Goal: Information Seeking & Learning: Learn about a topic

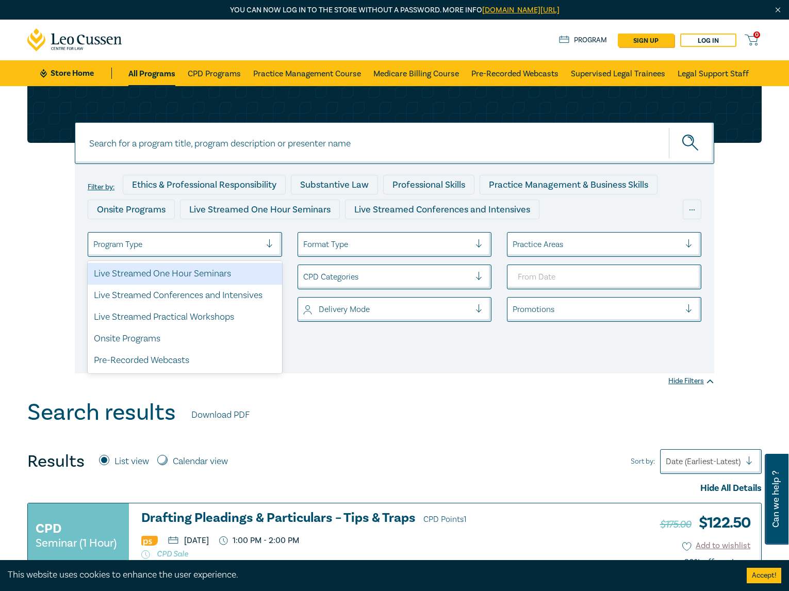
click at [213, 252] on div "Program Type" at bounding box center [177, 245] width 178 height 18
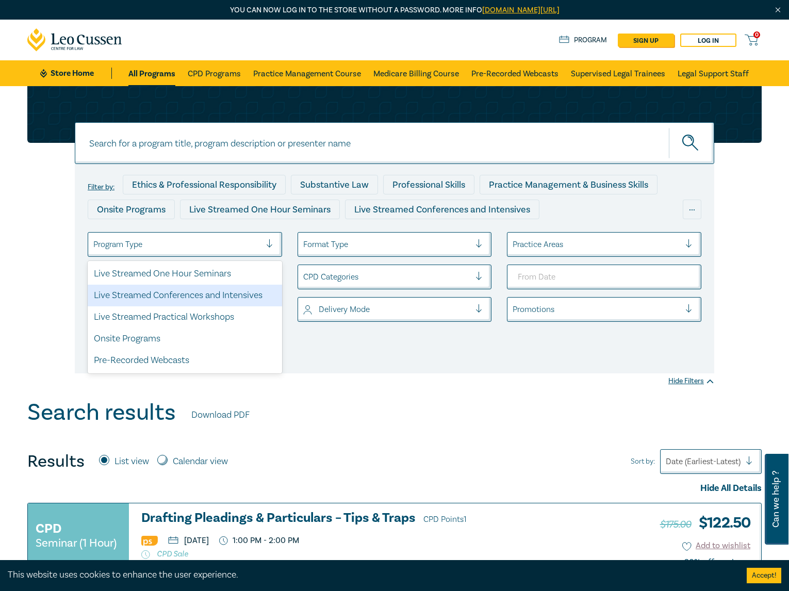
click at [198, 293] on div "Live Streamed Conferences and Intensives" at bounding box center [185, 296] width 194 height 22
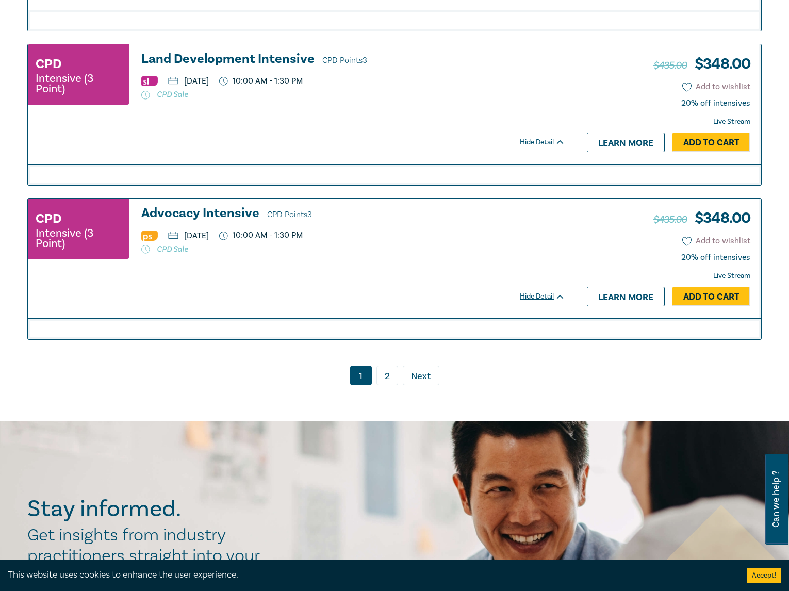
scroll to position [2569, 0]
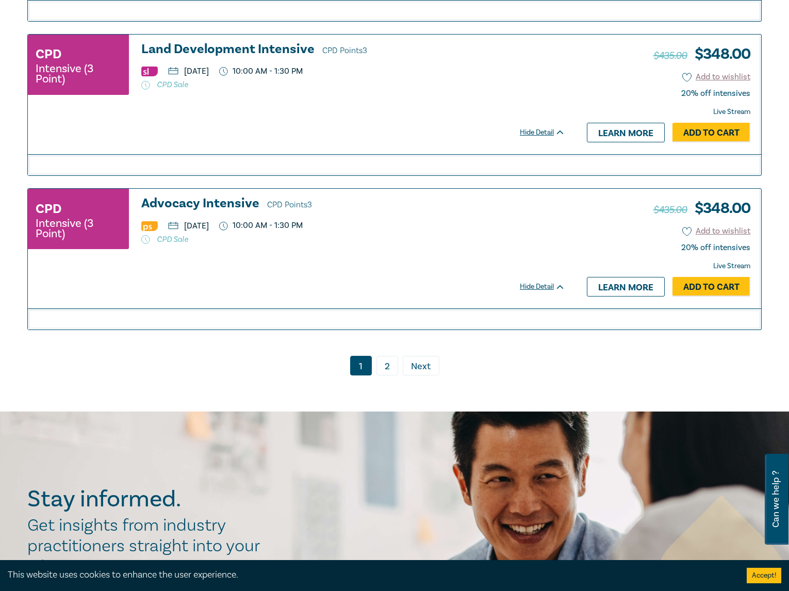
click at [396, 375] on link "2" at bounding box center [387, 366] width 22 height 20
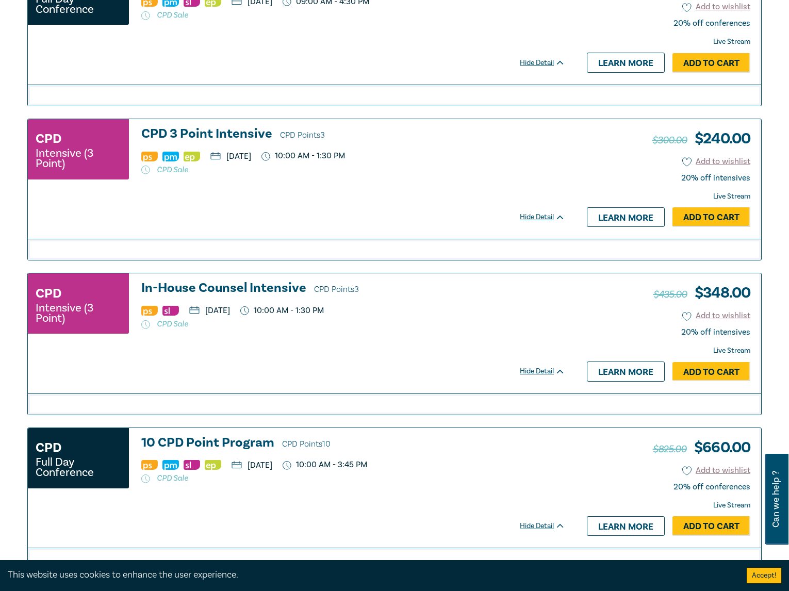
scroll to position [1991, 0]
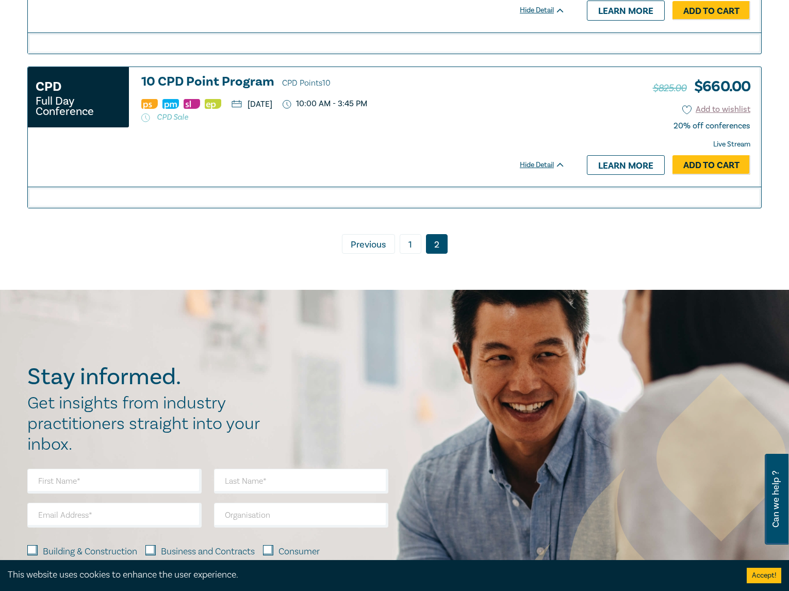
click at [201, 85] on h3 "10 CPD Point Program CPD Points 10" at bounding box center [353, 82] width 424 height 15
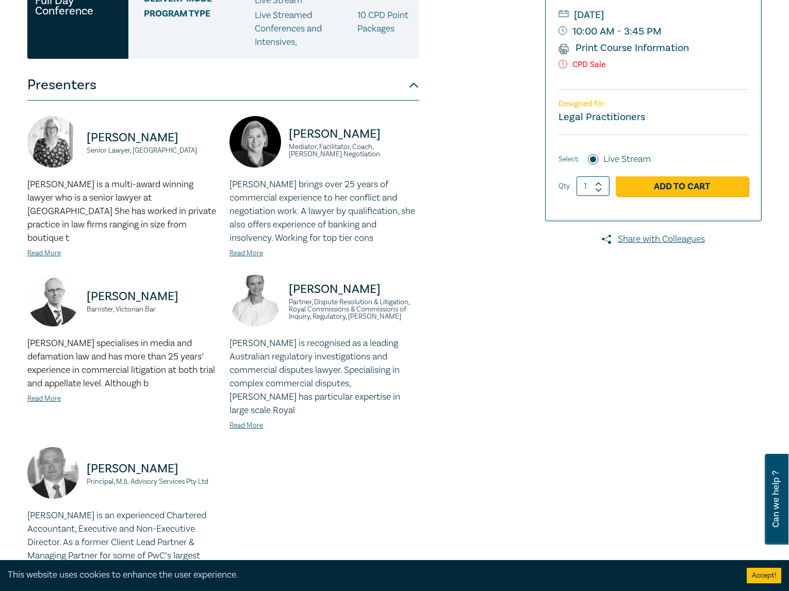
scroll to position [516, 0]
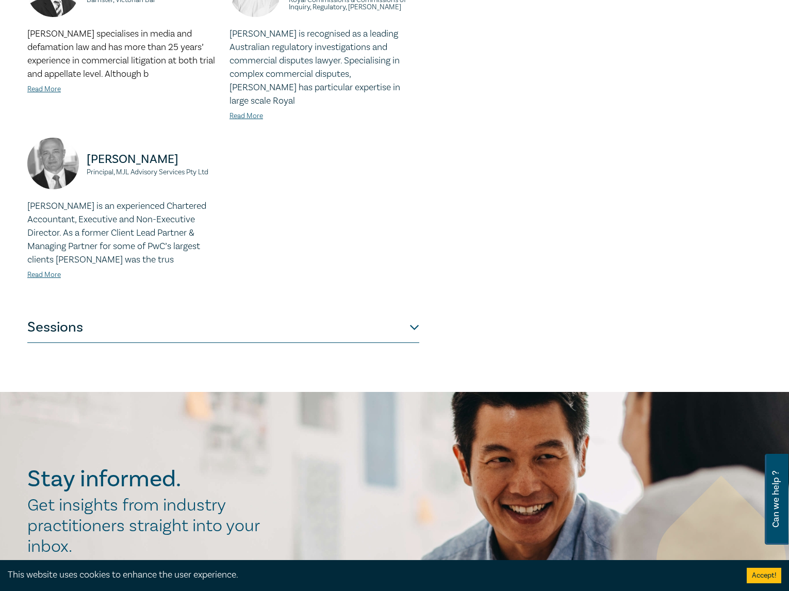
click at [312, 318] on button "Sessions" at bounding box center [223, 327] width 392 height 31
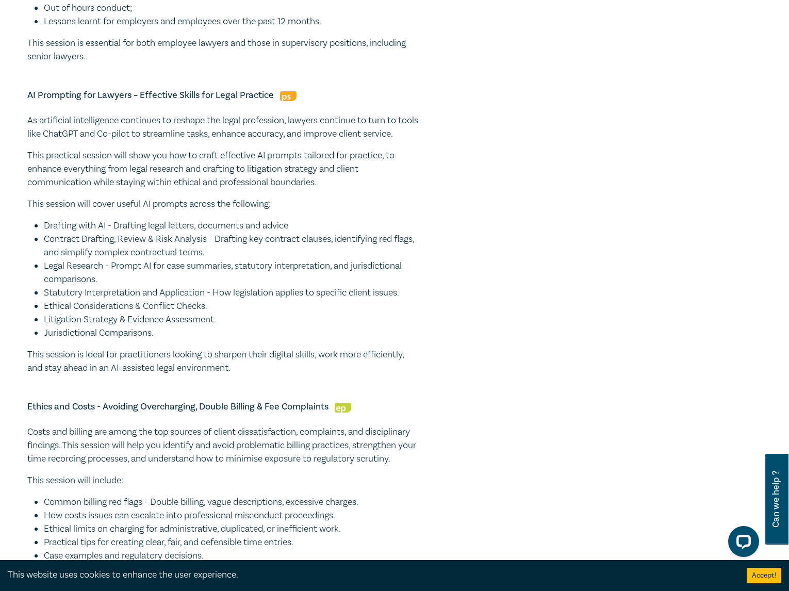
scroll to position [561, 0]
drag, startPoint x: 243, startPoint y: 399, endPoint x: 18, endPoint y: 104, distance: 370.7
copy div "LO Ipsumdolo sit Ametcon – Adipiscin Elitse doe Tempo Incididu Ut laboreetdo ma…"
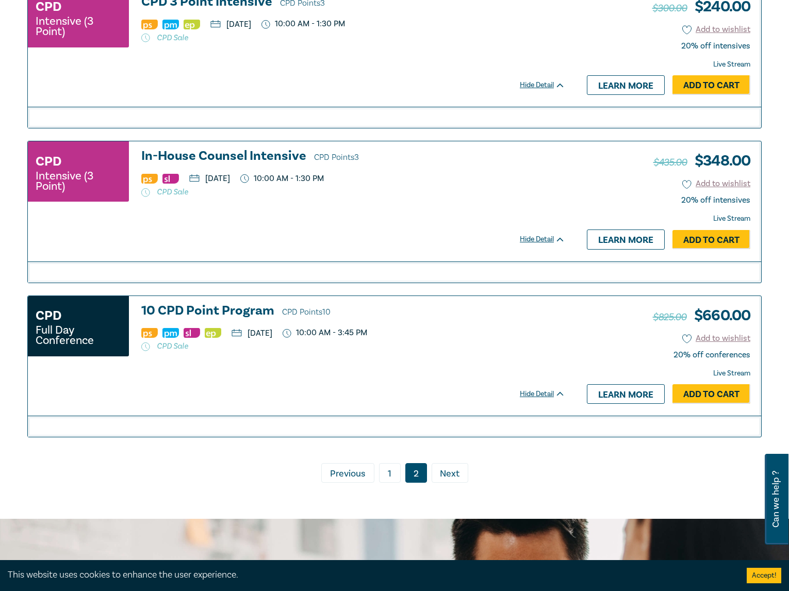
scroll to position [1784, 0]
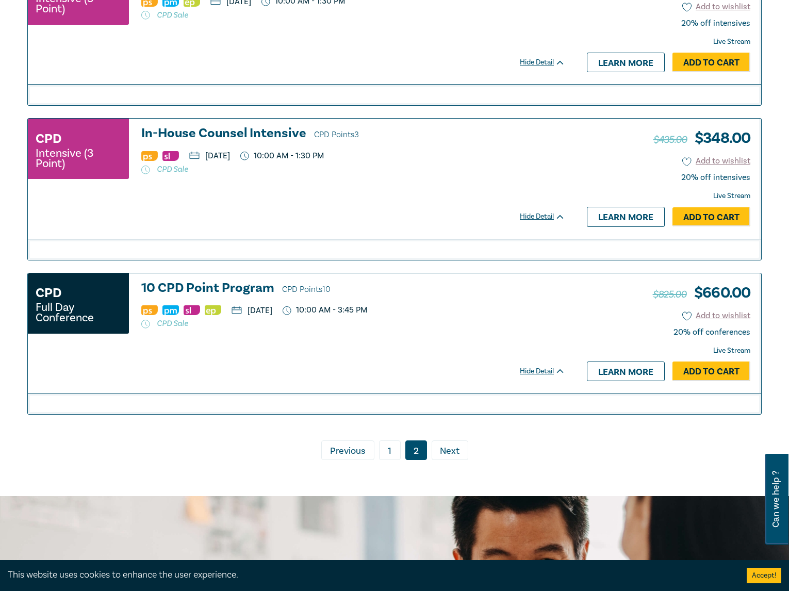
click at [389, 460] on link "1" at bounding box center [390, 450] width 22 height 20
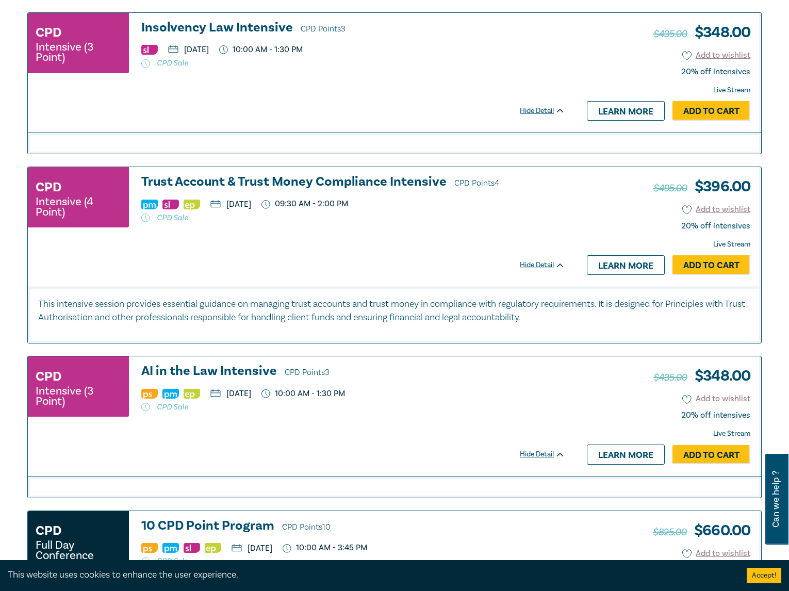
click at [234, 372] on h3 "AI in the Law Intensive CPD Points 3" at bounding box center [353, 371] width 424 height 15
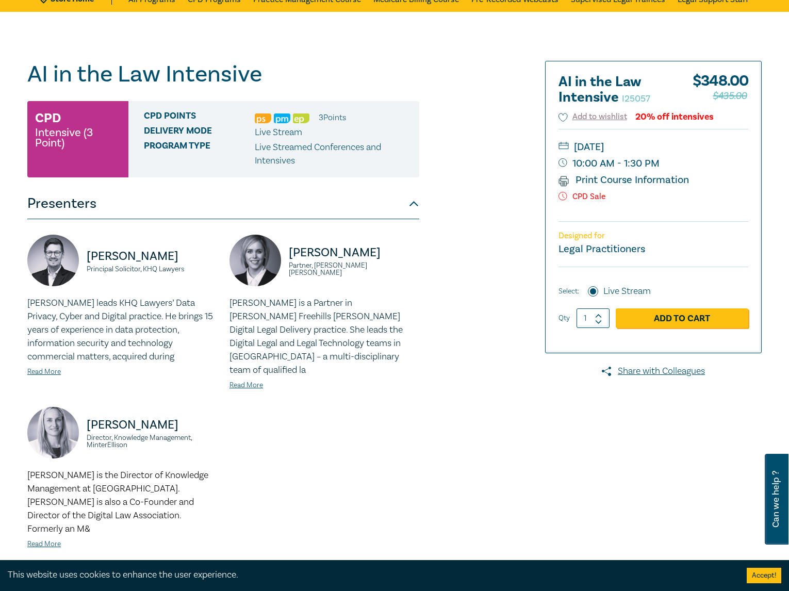
scroll to position [258, 0]
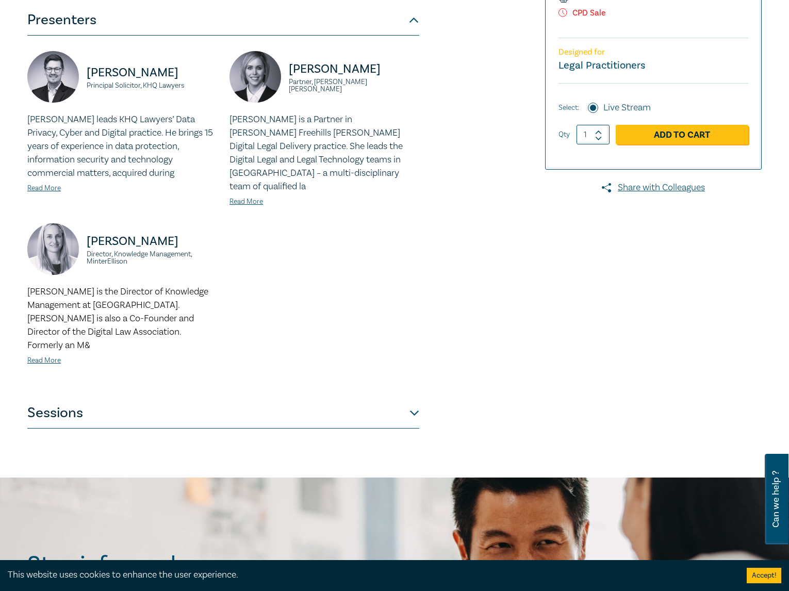
click at [372, 397] on button "Sessions" at bounding box center [223, 412] width 392 height 31
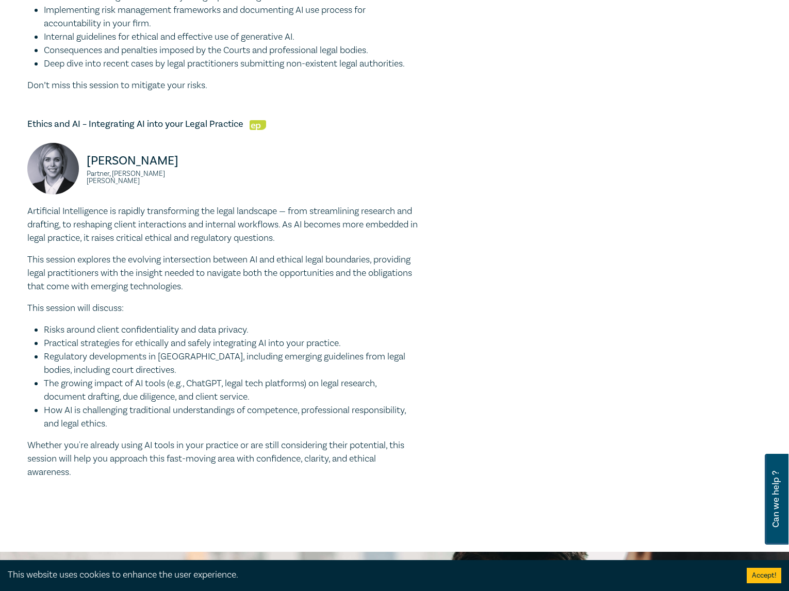
scroll to position [1031, 0]
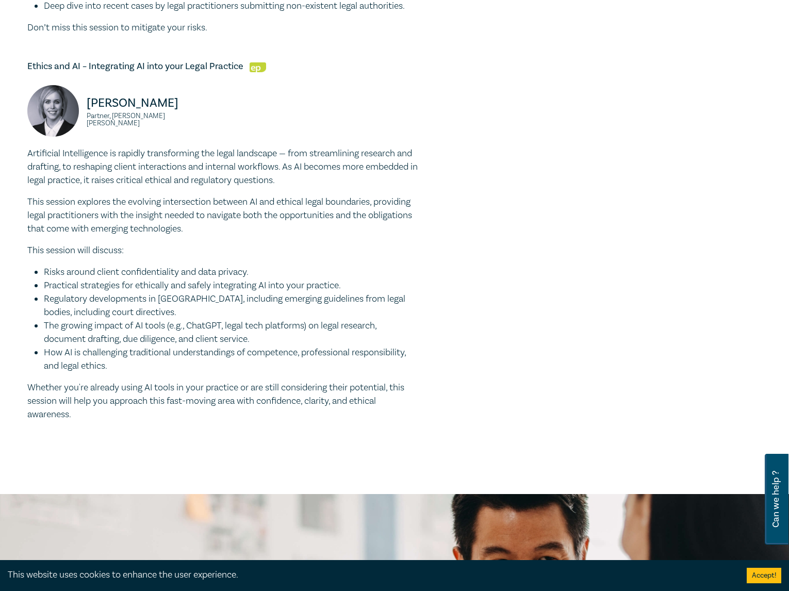
drag, startPoint x: 79, startPoint y: 457, endPoint x: 25, endPoint y: 193, distance: 268.9
copy div "Artificial Intelligence is rapidly transforming the legal landscape — from stre…"
click at [292, 147] on div "Emily Coghlan Partner, Herbert Smith Freehills Kramer" at bounding box center [223, 116] width 404 height 62
